Goal: Information Seeking & Learning: Learn about a topic

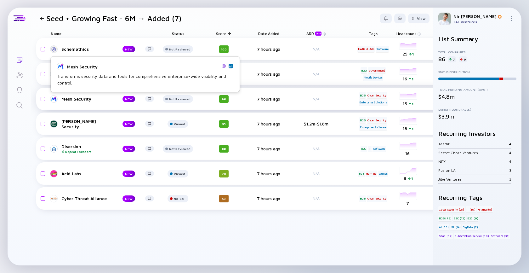
click at [80, 97] on div "Mesh Security" at bounding box center [86, 98] width 51 height 5
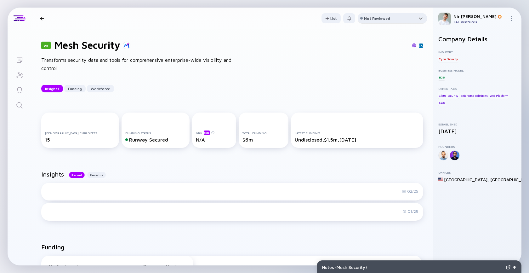
click at [379, 14] on div at bounding box center [392, 19] width 69 height 13
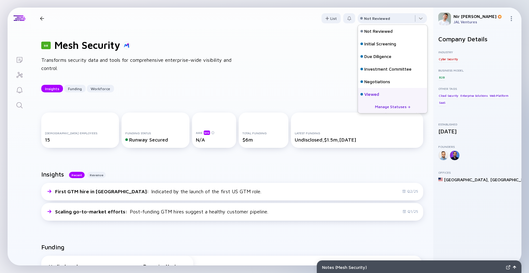
click at [375, 93] on div "Viewed" at bounding box center [371, 94] width 15 height 6
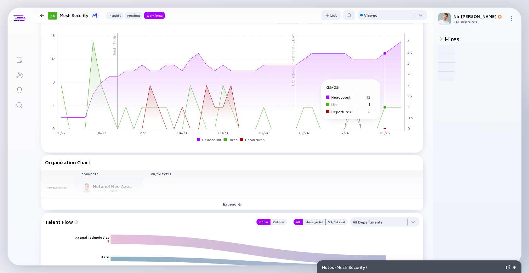
scroll to position [521, 0]
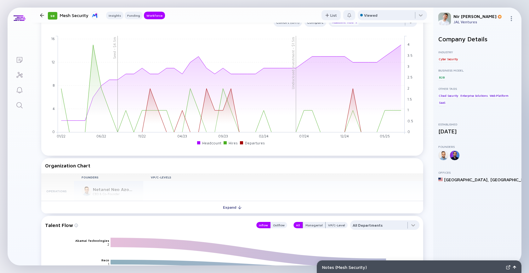
click at [45, 14] on div at bounding box center [41, 15] width 9 height 4
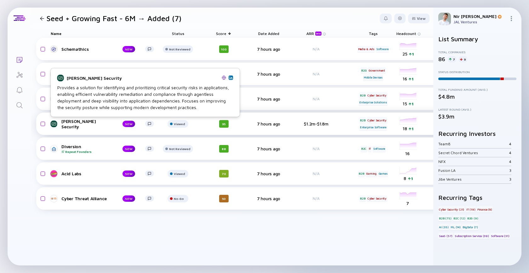
click at [65, 125] on div "[PERSON_NAME] Security" at bounding box center [86, 123] width 51 height 11
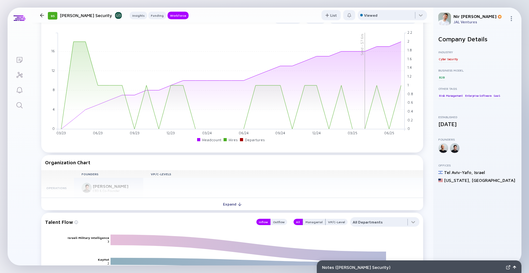
scroll to position [504, 0]
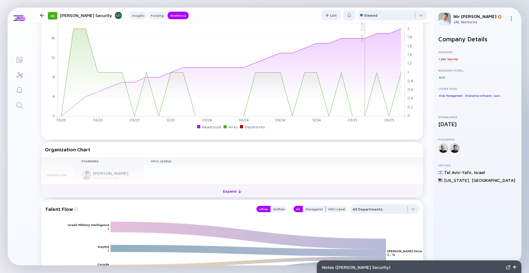
click at [106, 190] on button "Expand" at bounding box center [232, 190] width 382 height 13
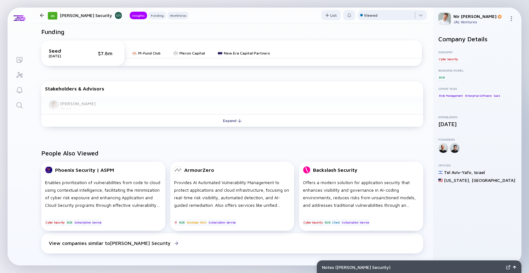
scroll to position [2, 0]
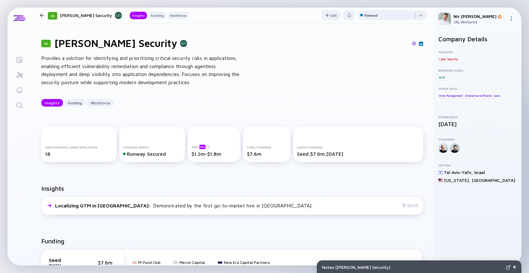
click at [40, 16] on div at bounding box center [42, 15] width 4 height 4
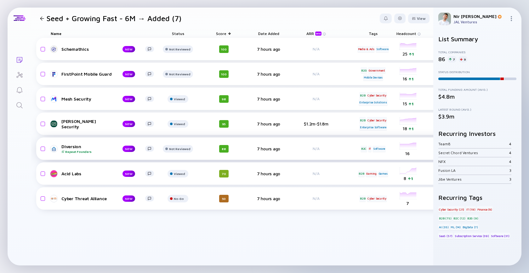
click at [76, 146] on div "Diversion Repeat Founders" at bounding box center [86, 149] width 51 height 10
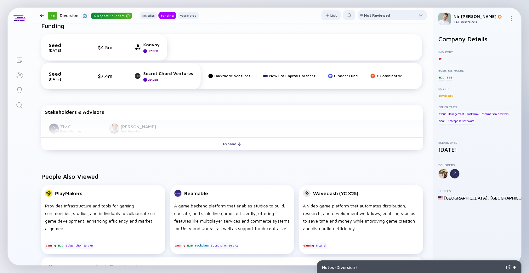
scroll to position [201, 0]
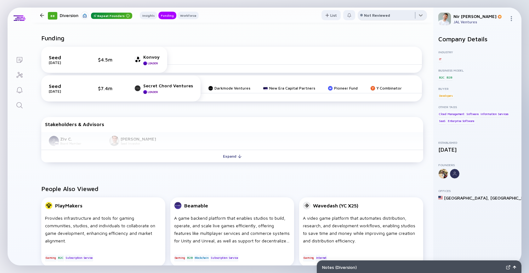
click at [389, 18] on div at bounding box center [392, 16] width 69 height 13
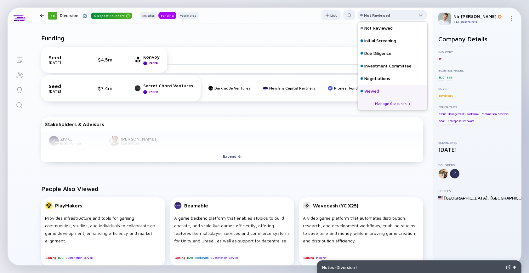
click at [382, 90] on div "Viewed" at bounding box center [392, 91] width 69 height 13
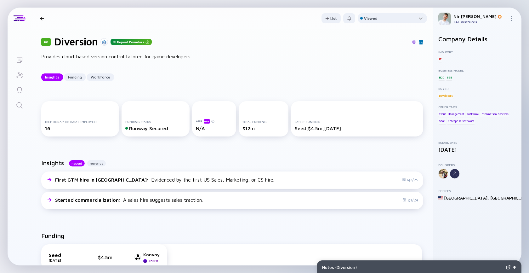
scroll to position [0, 0]
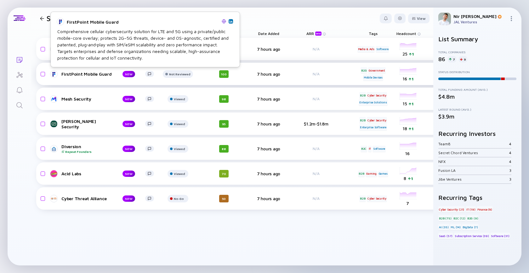
click at [106, 73] on div "FirstPoint Mobile Guard" at bounding box center [86, 73] width 51 height 5
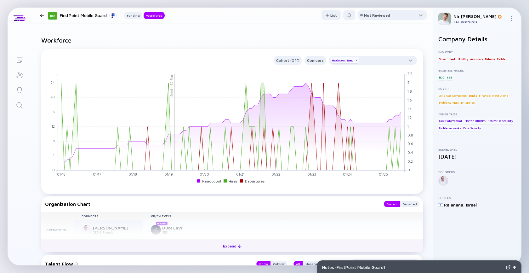
scroll to position [344, 0]
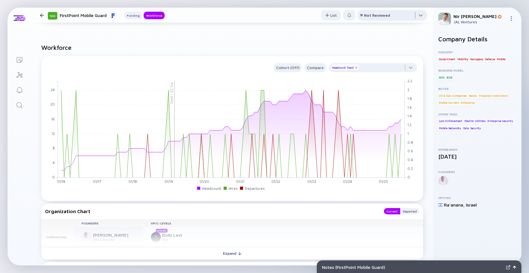
click at [373, 10] on div at bounding box center [392, 16] width 69 height 13
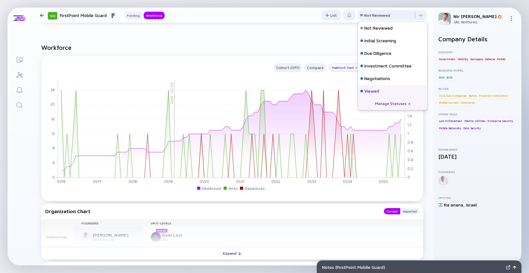
click at [375, 89] on div "Viewed" at bounding box center [371, 91] width 15 height 6
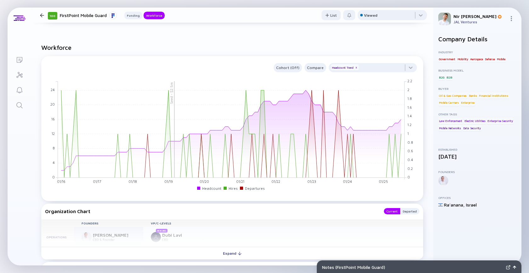
click at [42, 16] on div at bounding box center [42, 15] width 4 height 4
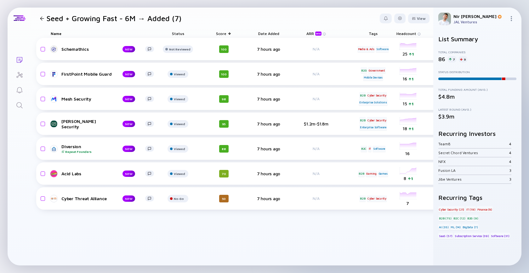
scroll to position [0, 5]
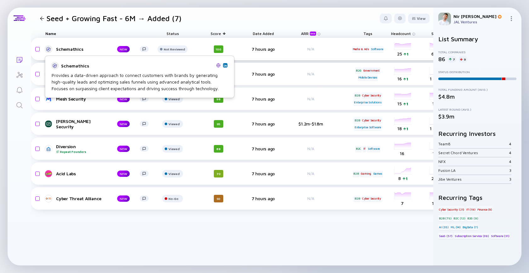
click at [76, 50] on div "Schemathics" at bounding box center [81, 48] width 51 height 5
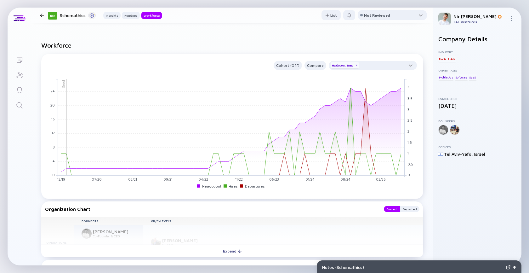
scroll to position [414, 0]
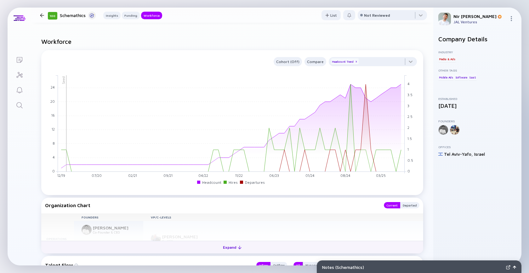
click at [213, 248] on button "Expand" at bounding box center [232, 246] width 382 height 13
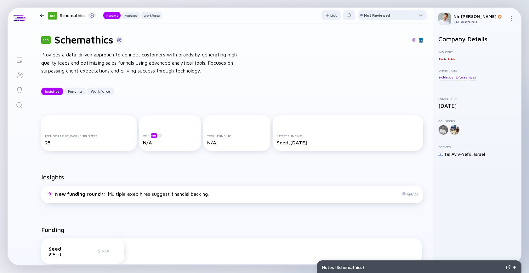
scroll to position [0, 0]
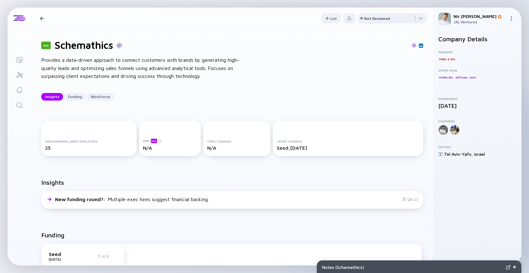
click at [413, 44] on img at bounding box center [414, 45] width 4 height 4
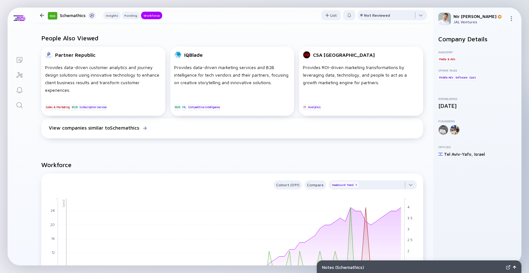
scroll to position [342, 0]
